Goal: Task Accomplishment & Management: Use online tool/utility

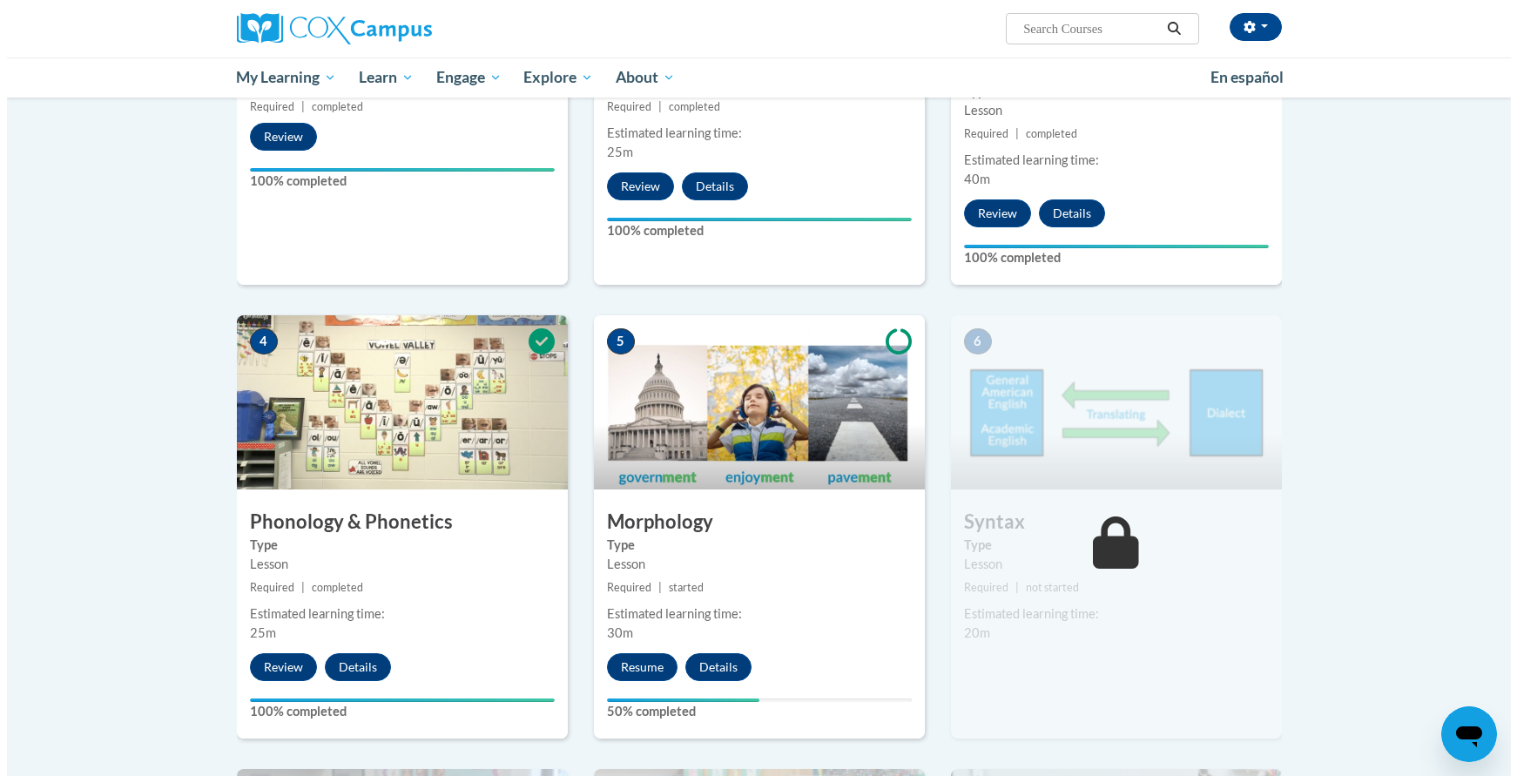
scroll to position [784, 0]
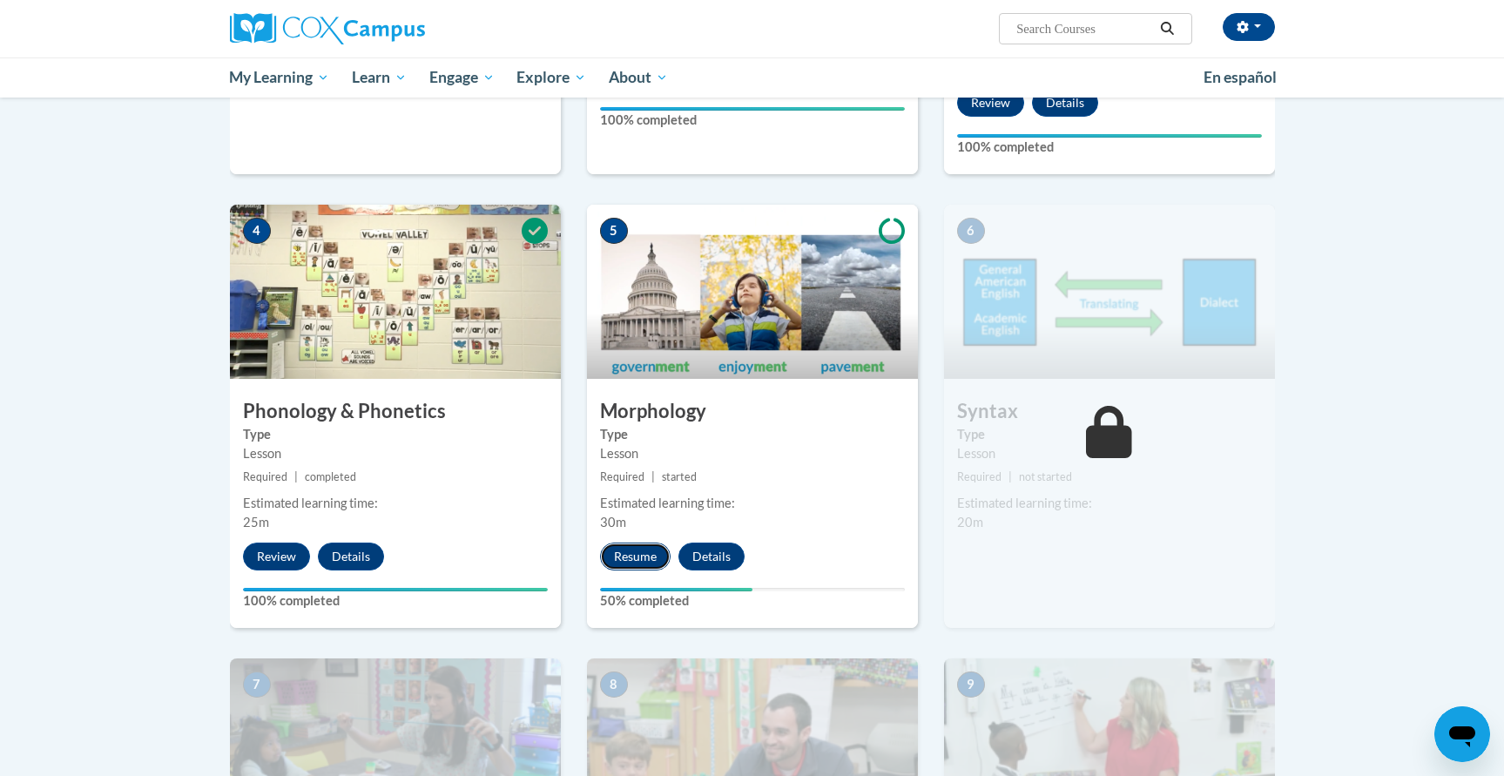
click at [617, 556] on button "Resume" at bounding box center [635, 557] width 71 height 28
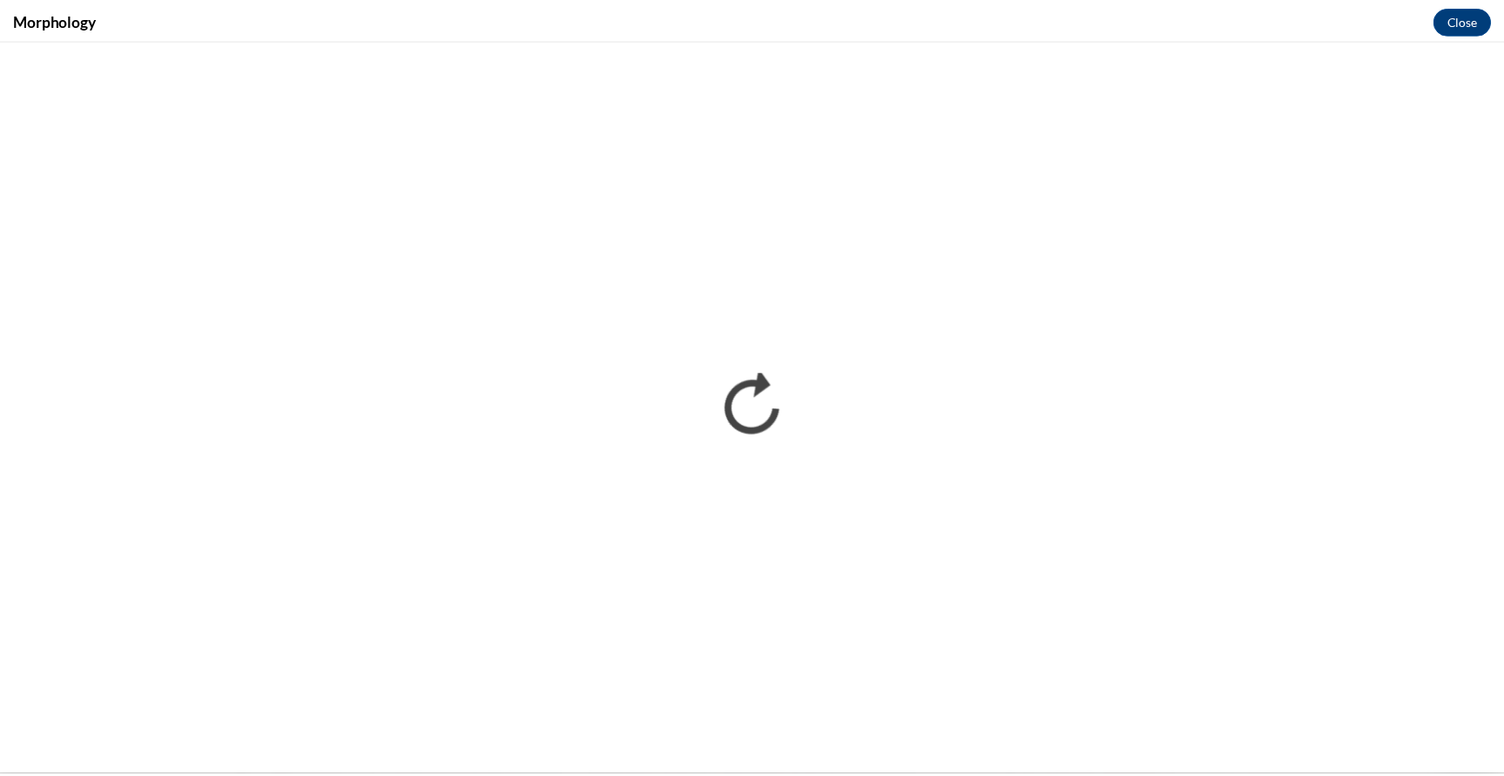
scroll to position [0, 0]
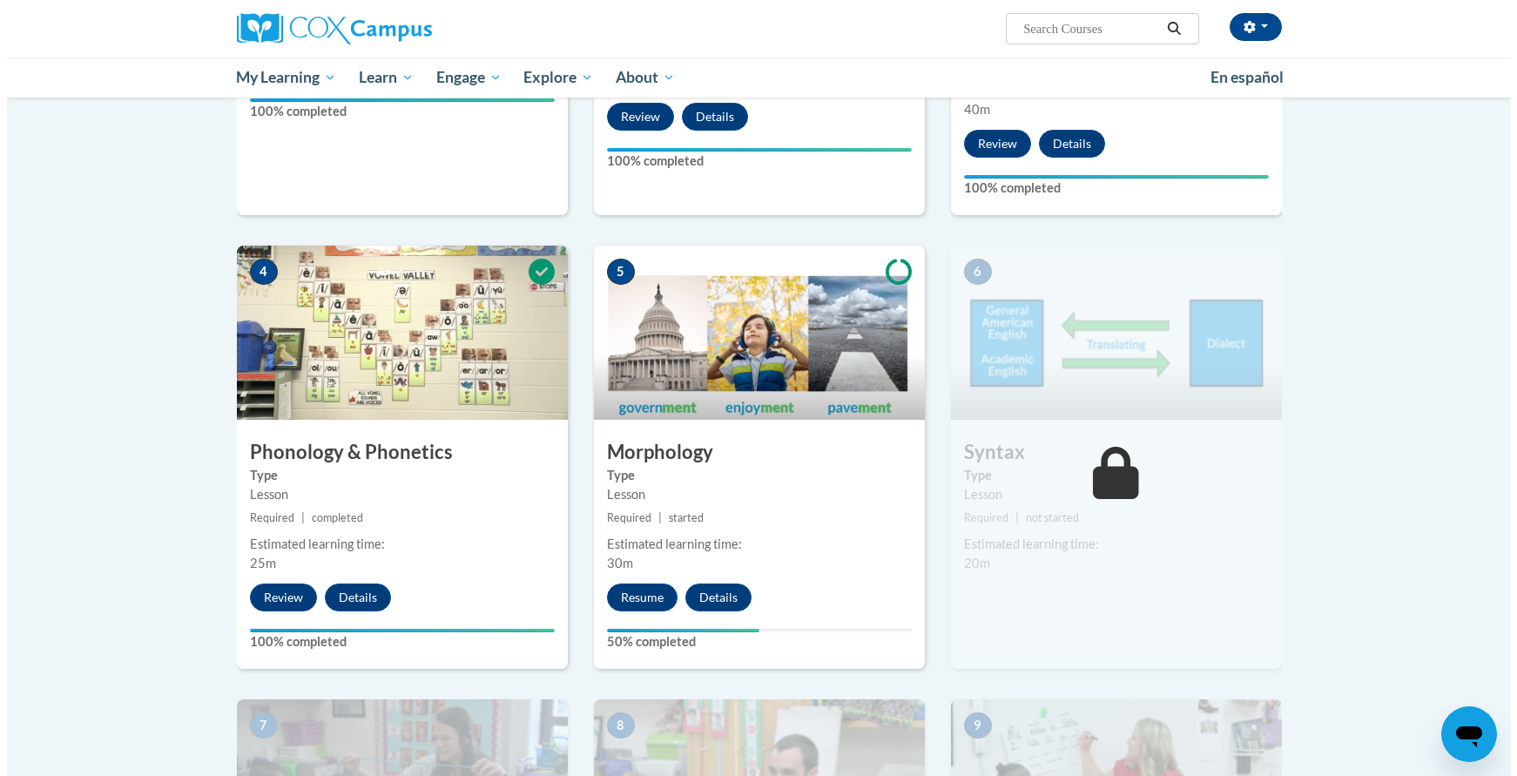
scroll to position [750, 0]
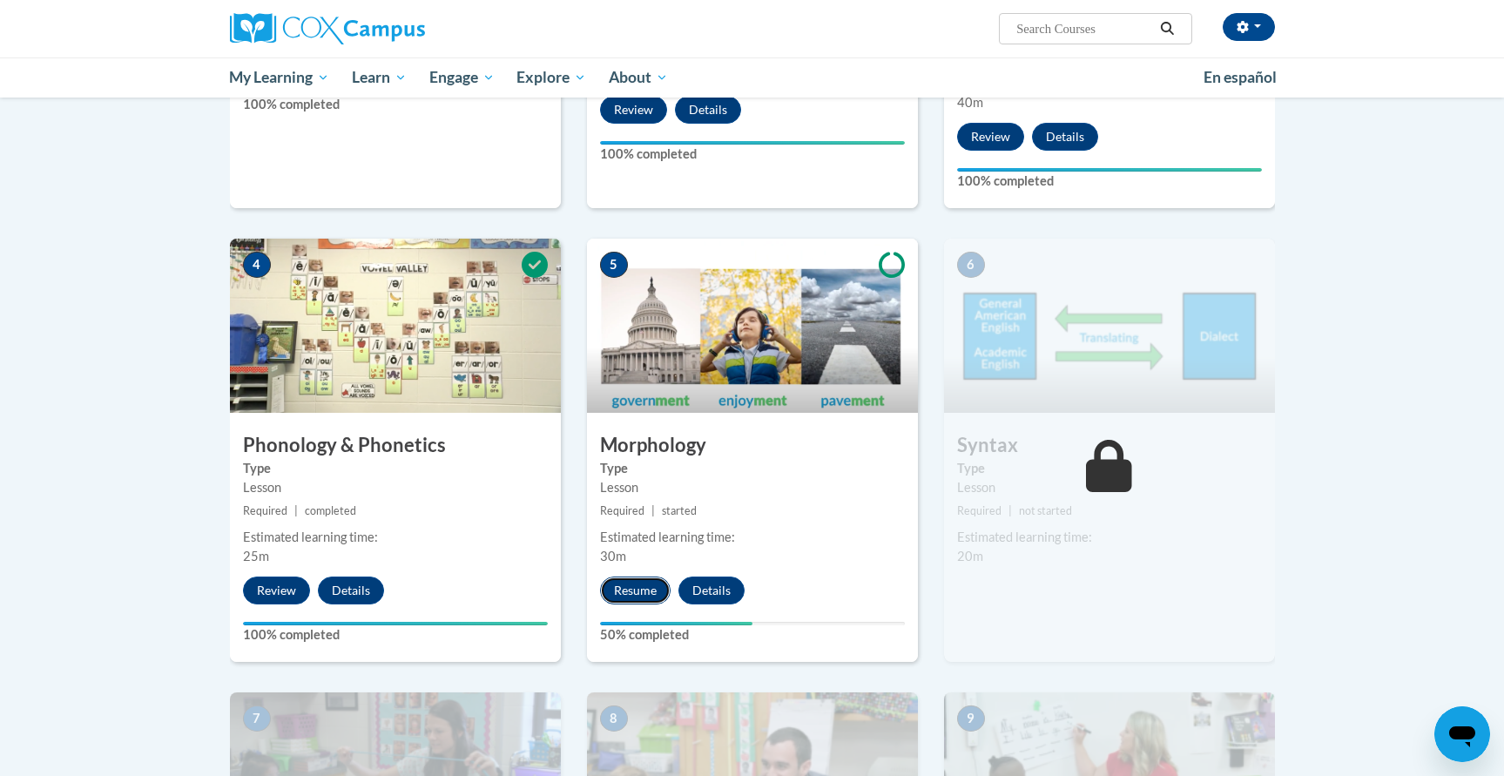
click at [632, 591] on button "Resume" at bounding box center [635, 591] width 71 height 28
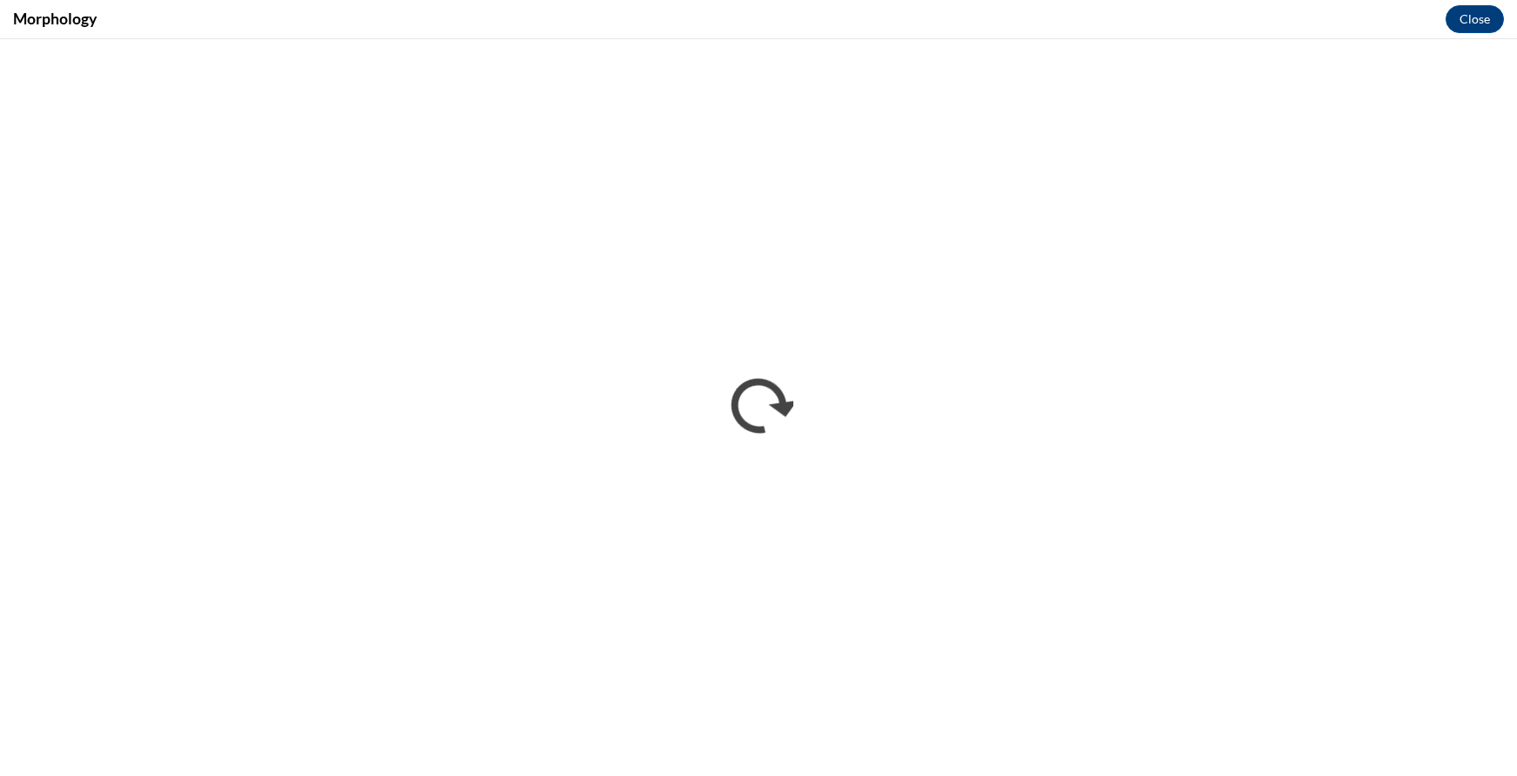
scroll to position [0, 0]
